Goal: Information Seeking & Learning: Learn about a topic

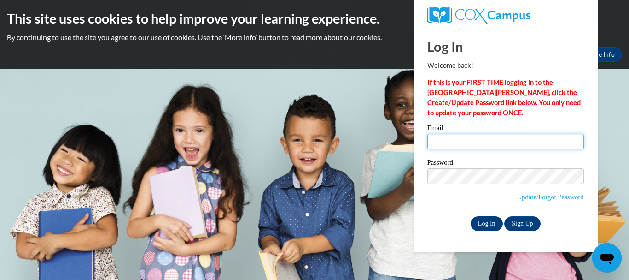
type input "belloomoba911@gmail.com"
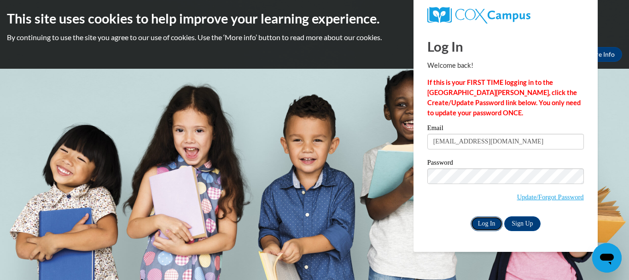
click at [487, 221] on input "Log In" at bounding box center [487, 223] width 32 height 15
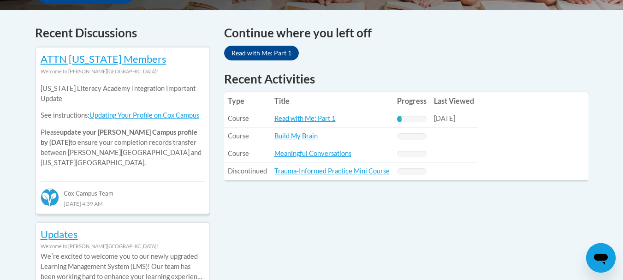
scroll to position [382, 0]
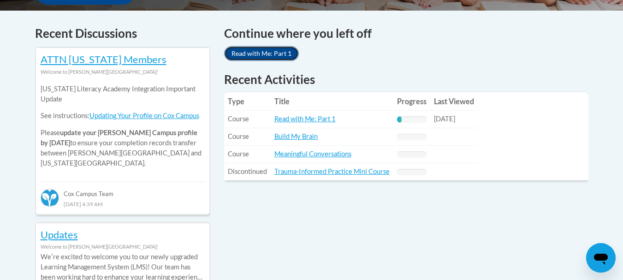
click at [262, 57] on link "Read with Me: Part 1" at bounding box center [261, 53] width 75 height 15
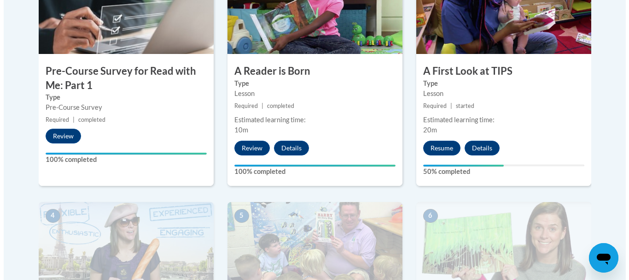
scroll to position [348, 0]
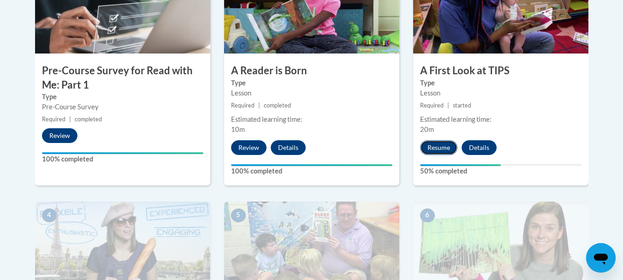
click at [440, 145] on button "Resume" at bounding box center [438, 147] width 37 height 15
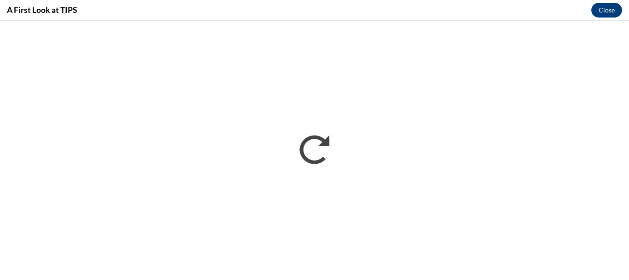
scroll to position [0, 0]
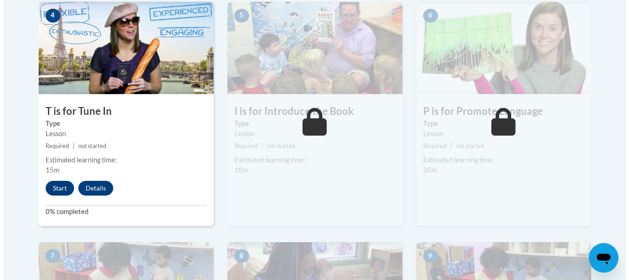
scroll to position [547, 0]
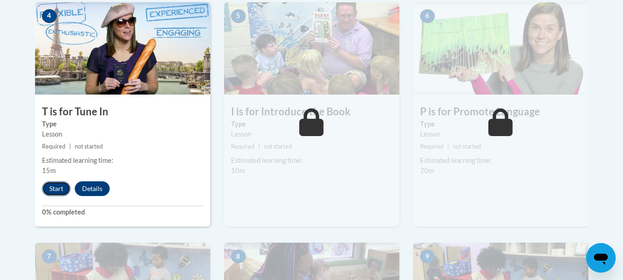
click at [53, 188] on button "Start" at bounding box center [56, 188] width 29 height 15
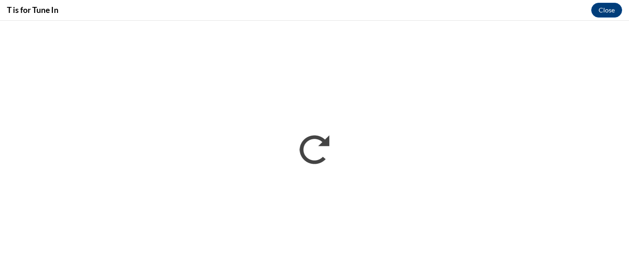
scroll to position [0, 0]
